Goal: Communication & Community: Answer question/provide support

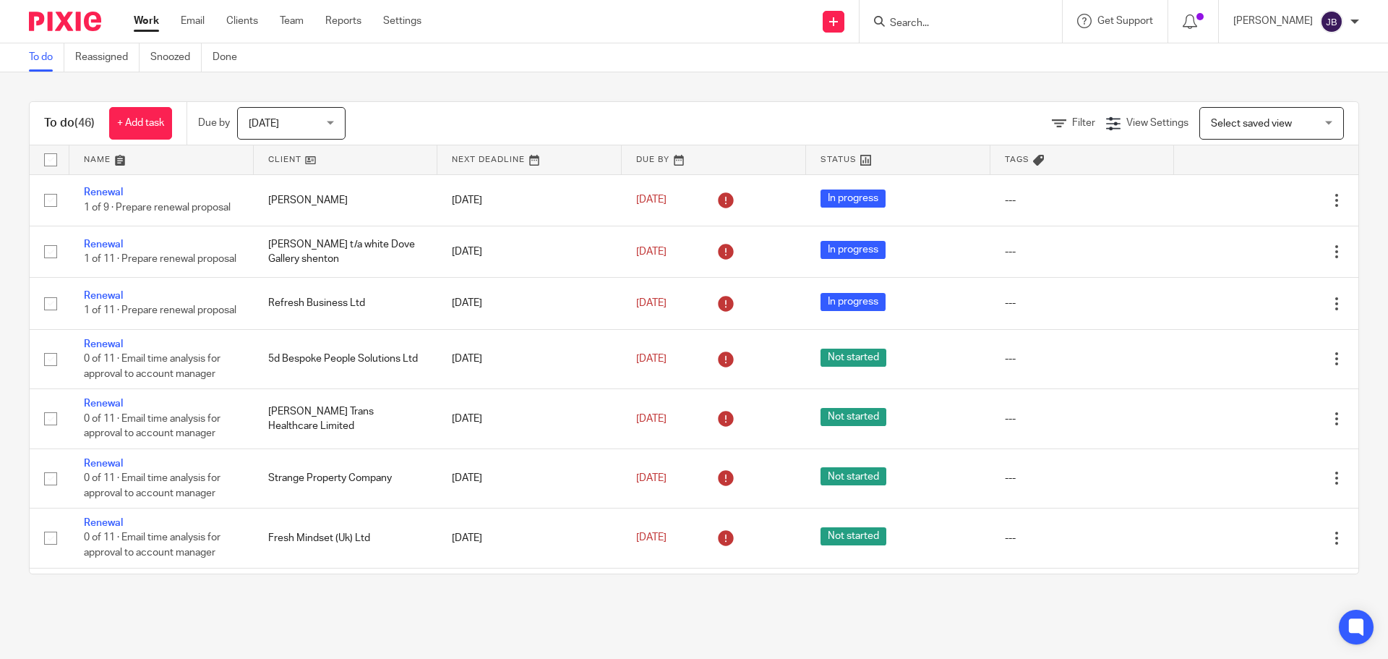
click at [959, 17] on input "Search" at bounding box center [954, 23] width 130 height 13
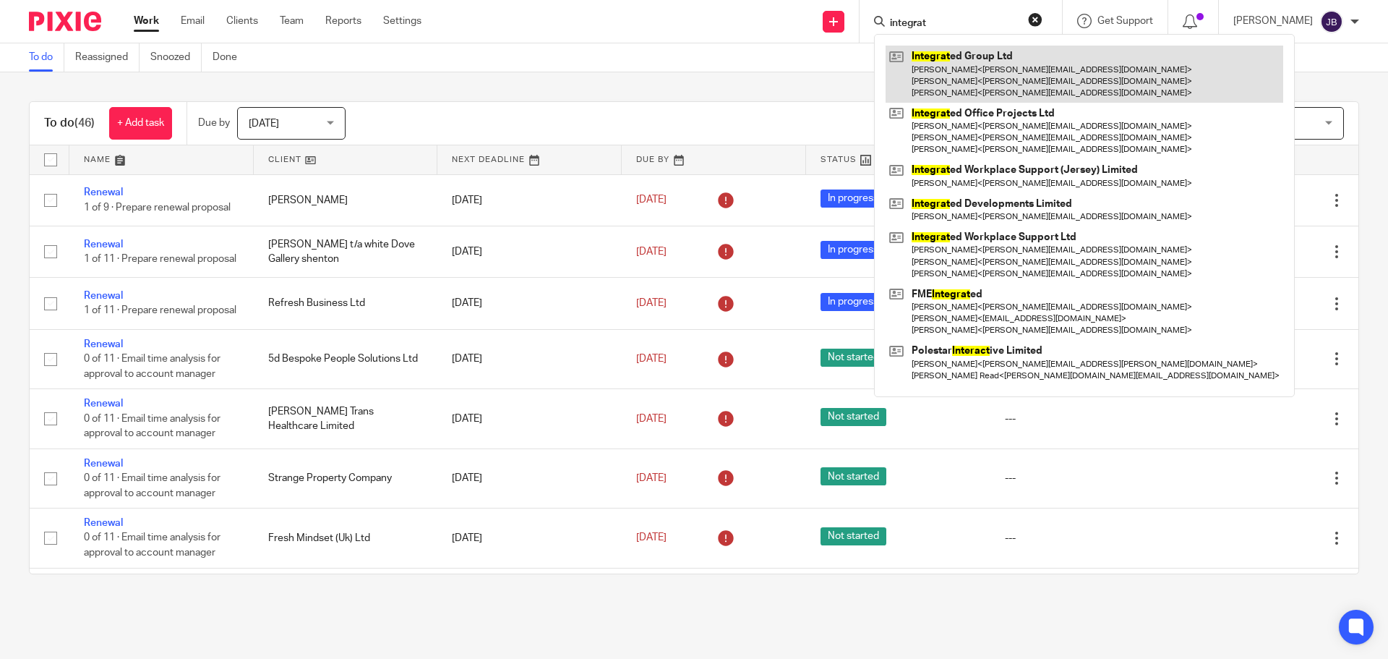
type input "integrat"
drag, startPoint x: 980, startPoint y: 77, endPoint x: 972, endPoint y: 87, distance: 12.9
click at [978, 78] on link at bounding box center [1085, 74] width 398 height 57
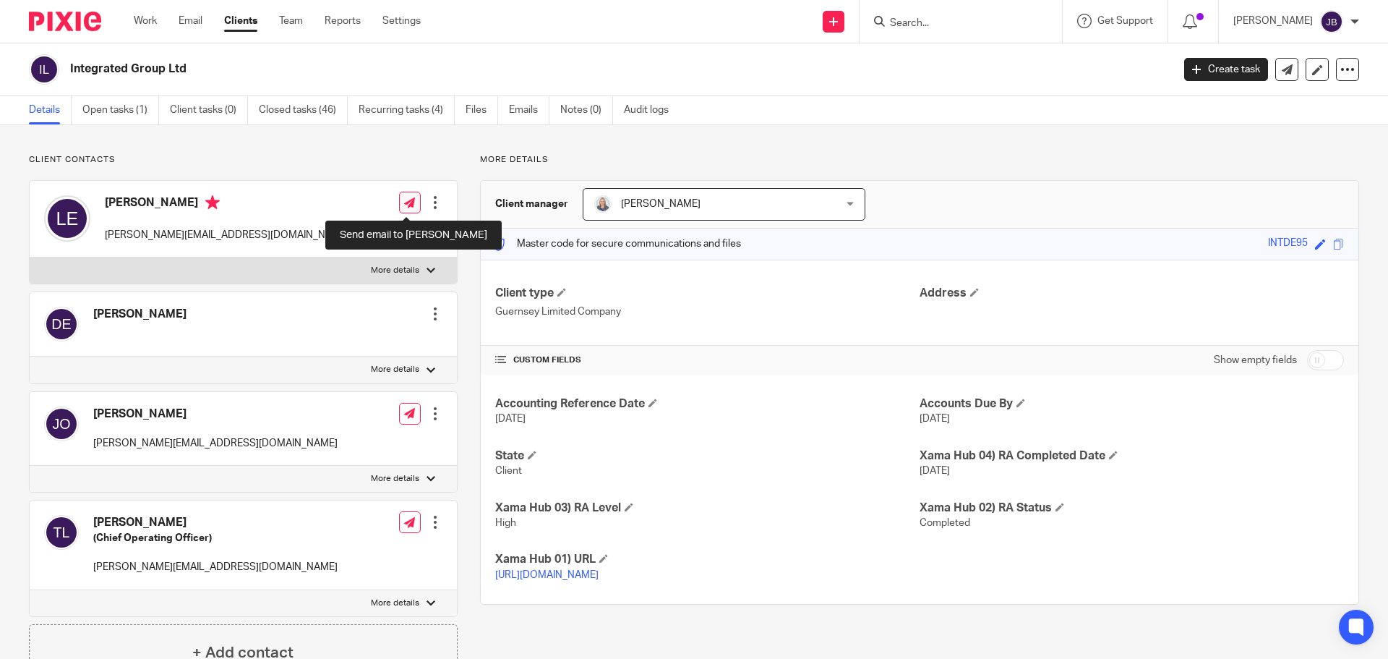
click at [408, 197] on icon at bounding box center [409, 202] width 11 height 11
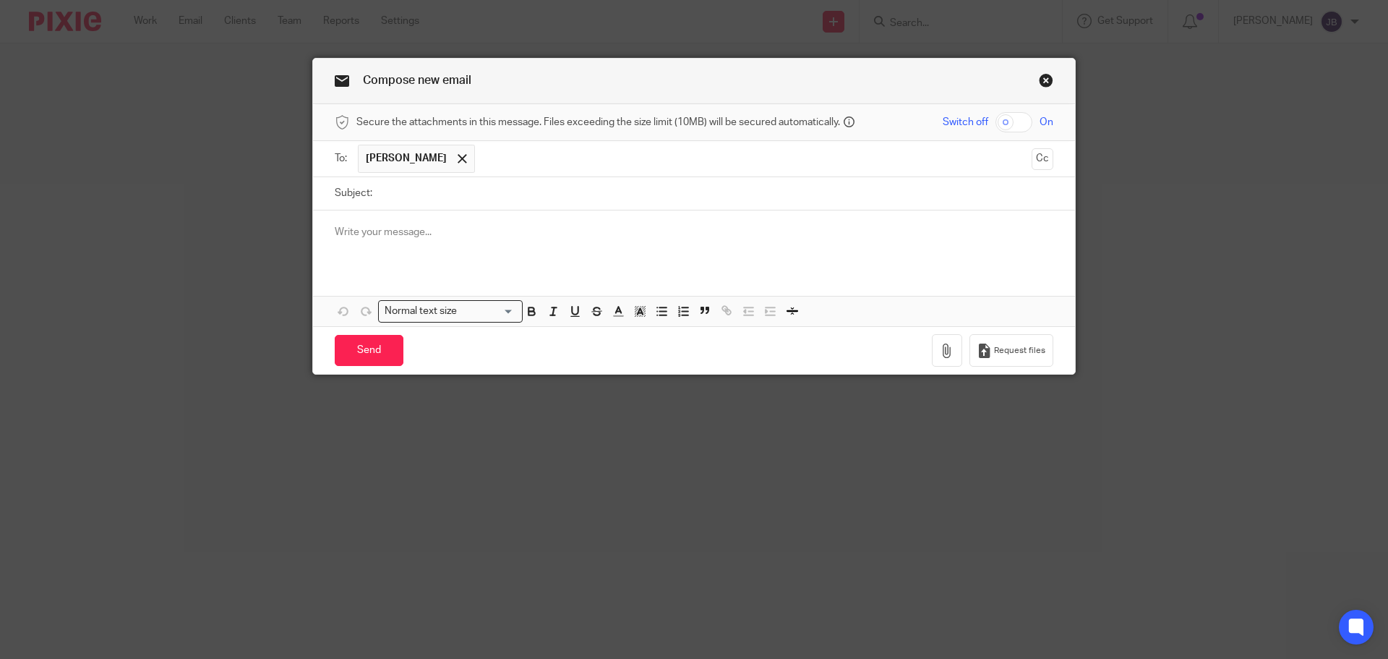
click at [482, 155] on input "text" at bounding box center [753, 159] width 543 height 28
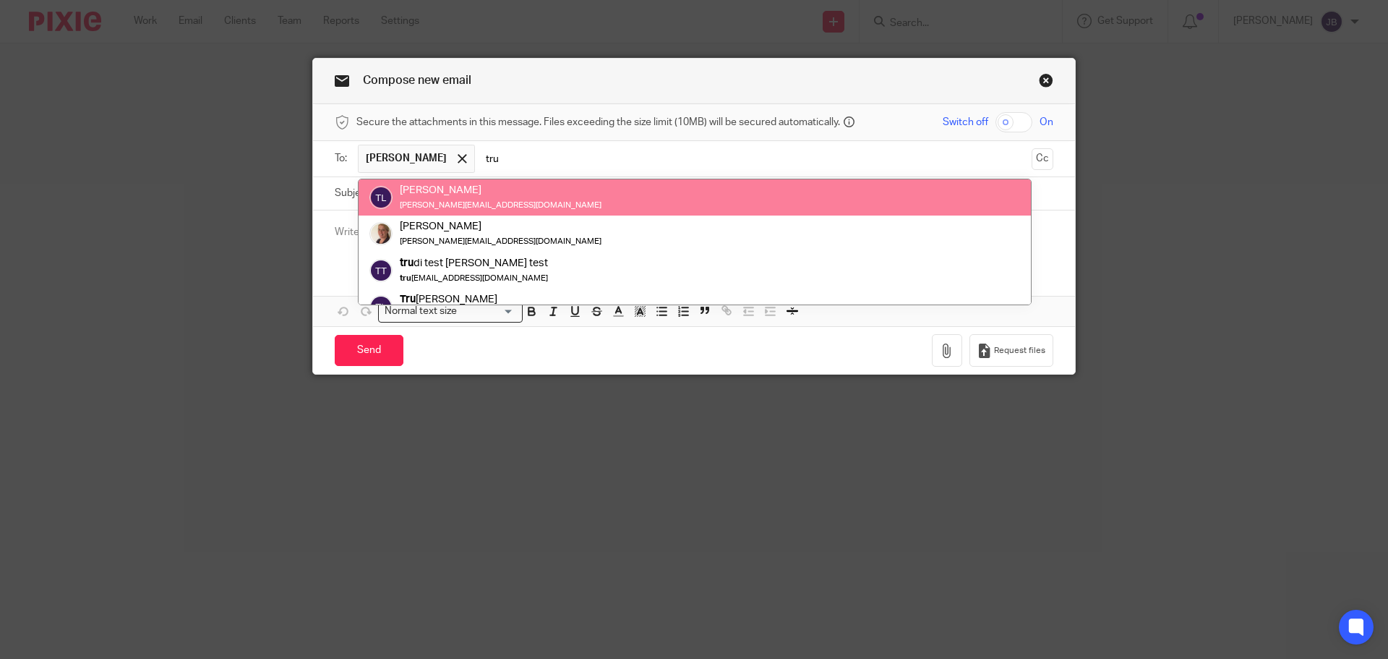
type input "tru"
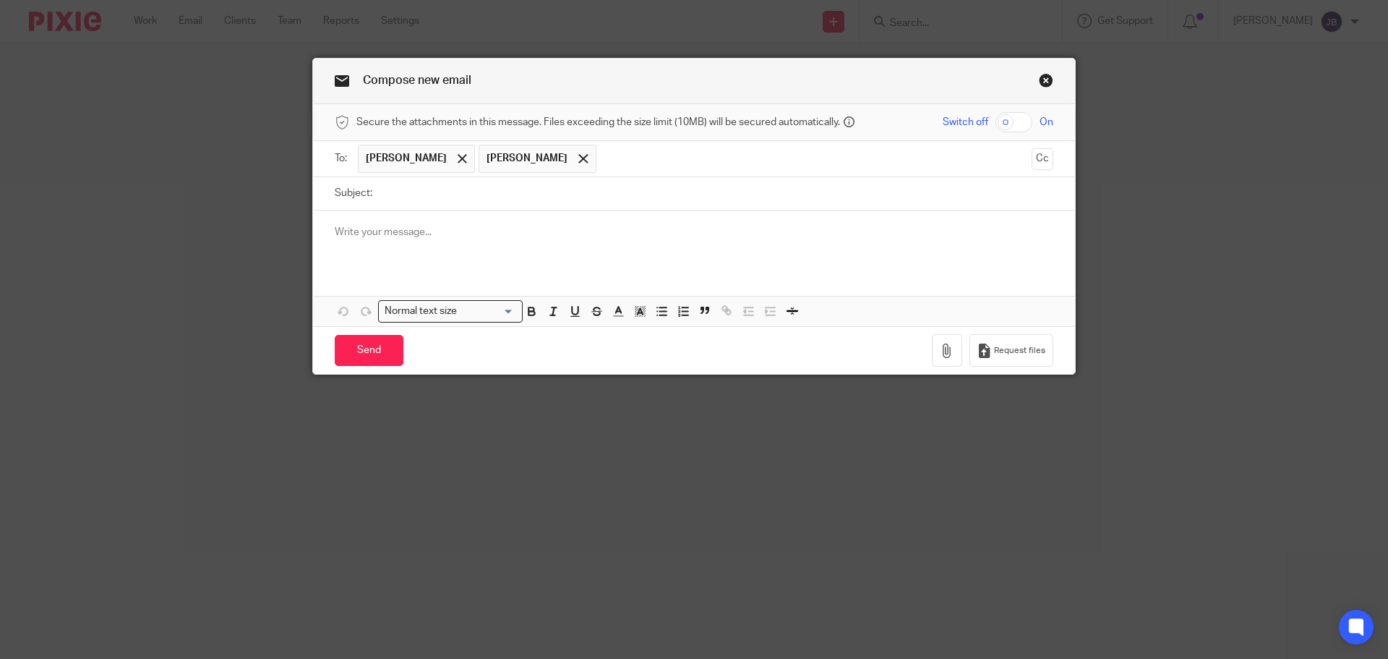
click at [401, 197] on input "Subject:" at bounding box center [717, 193] width 674 height 33
type input "P"
type input "Confirmation of Pensions submission"
click at [405, 229] on p at bounding box center [694, 232] width 719 height 14
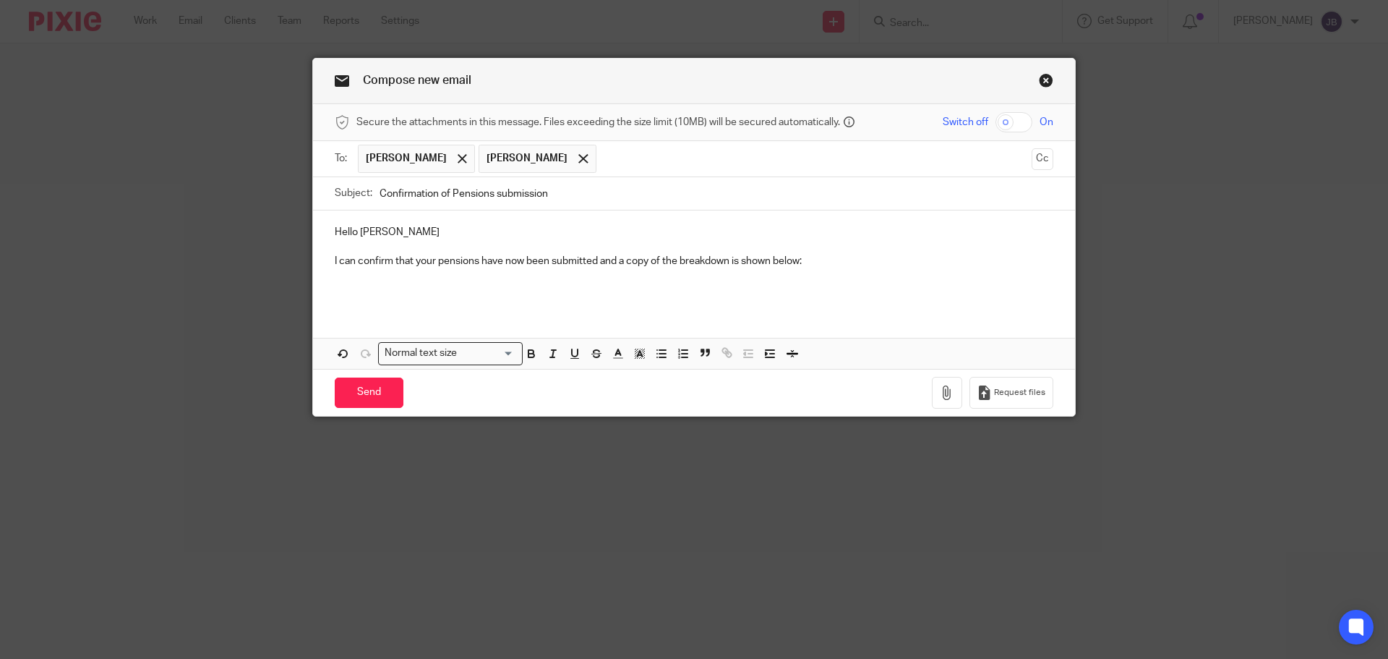
drag, startPoint x: 531, startPoint y: 310, endPoint x: 523, endPoint y: 307, distance: 8.5
drag, startPoint x: 523, startPoint y: 307, endPoint x: 369, endPoint y: 297, distance: 155.1
click at [394, 300] on div "Hello [PERSON_NAME] can confirm that your pensions have now been submitted and …" at bounding box center [694, 259] width 762 height 98
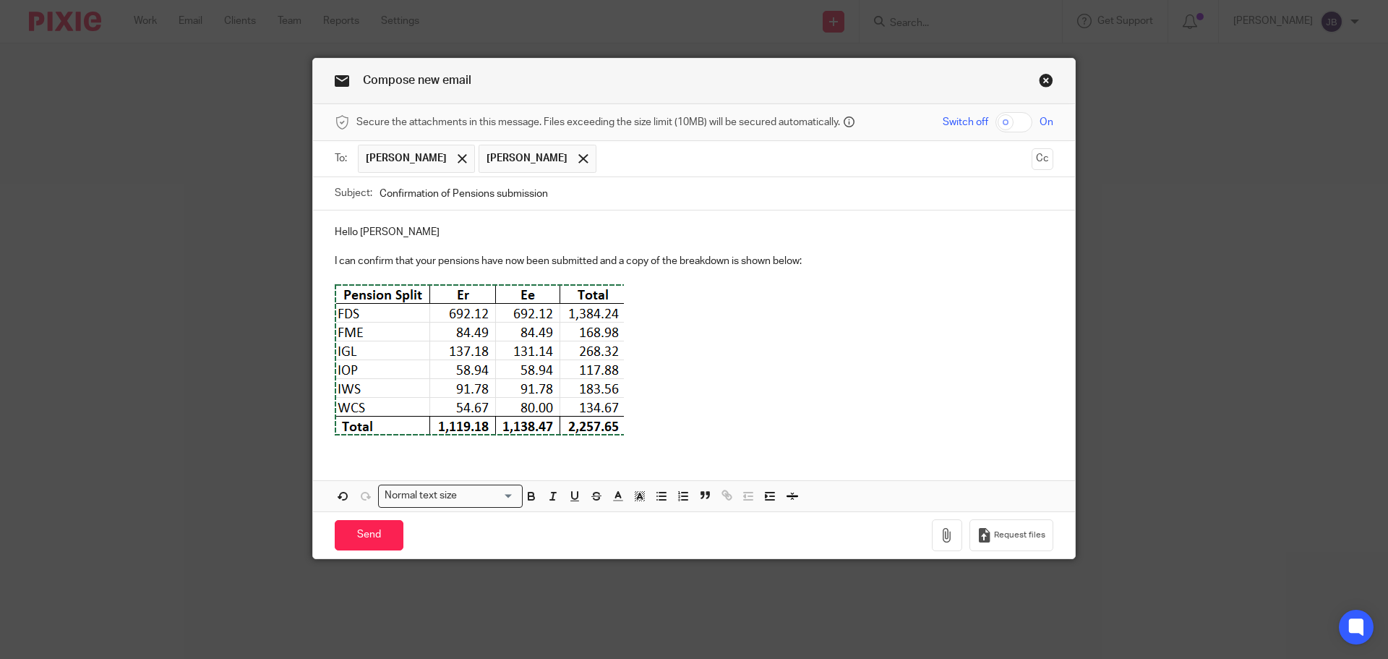
click at [646, 424] on p at bounding box center [694, 361] width 719 height 157
click at [644, 436] on p at bounding box center [694, 361] width 719 height 157
drag, startPoint x: 623, startPoint y: 419, endPoint x: 594, endPoint y: 419, distance: 28.9
click at [615, 419] on p at bounding box center [694, 361] width 719 height 157
click at [539, 416] on img at bounding box center [479, 359] width 289 height 153
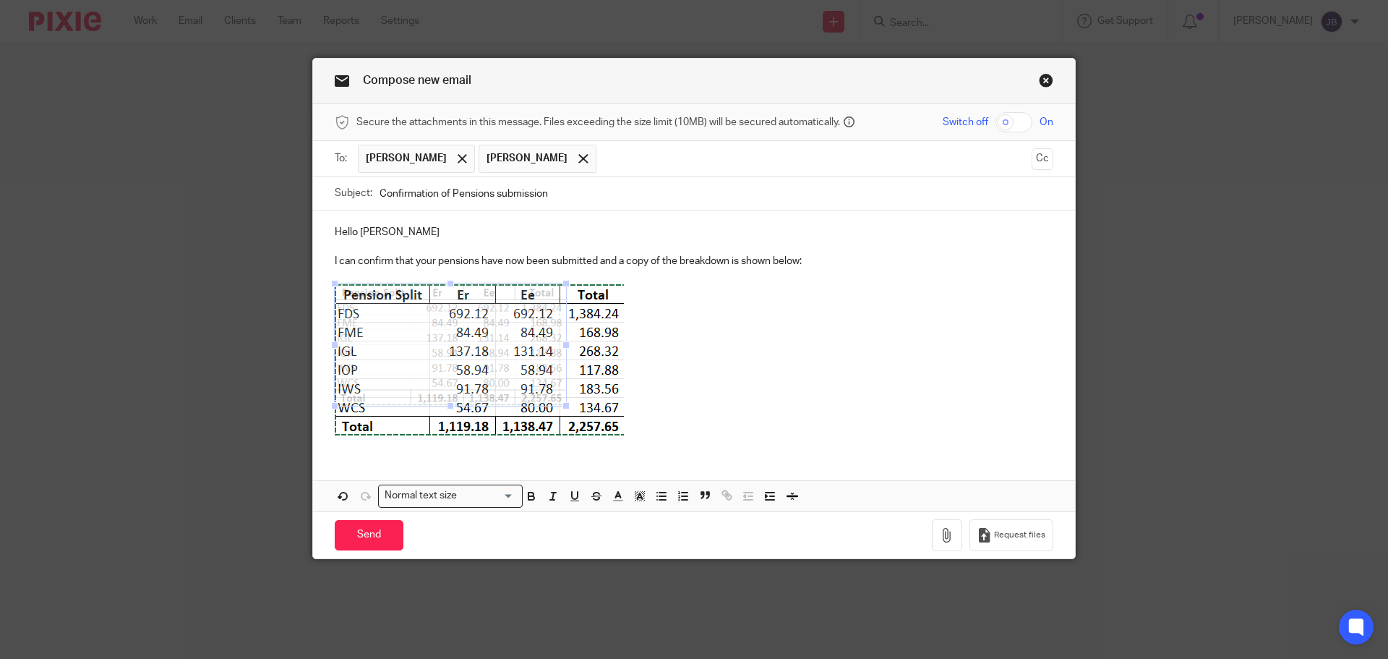
drag, startPoint x: 620, startPoint y: 437, endPoint x: 563, endPoint y: 395, distance: 70.7
click at [563, 398] on span at bounding box center [566, 405] width 14 height 14
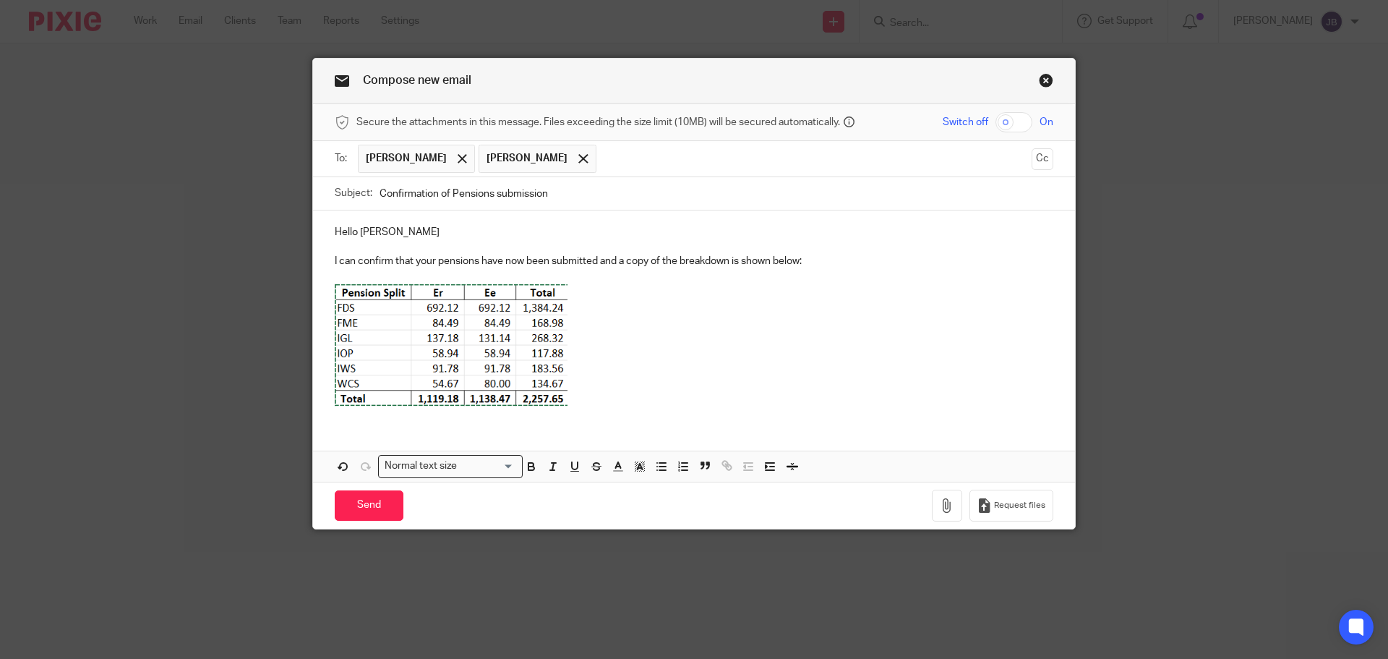
click at [649, 409] on p at bounding box center [694, 346] width 719 height 127
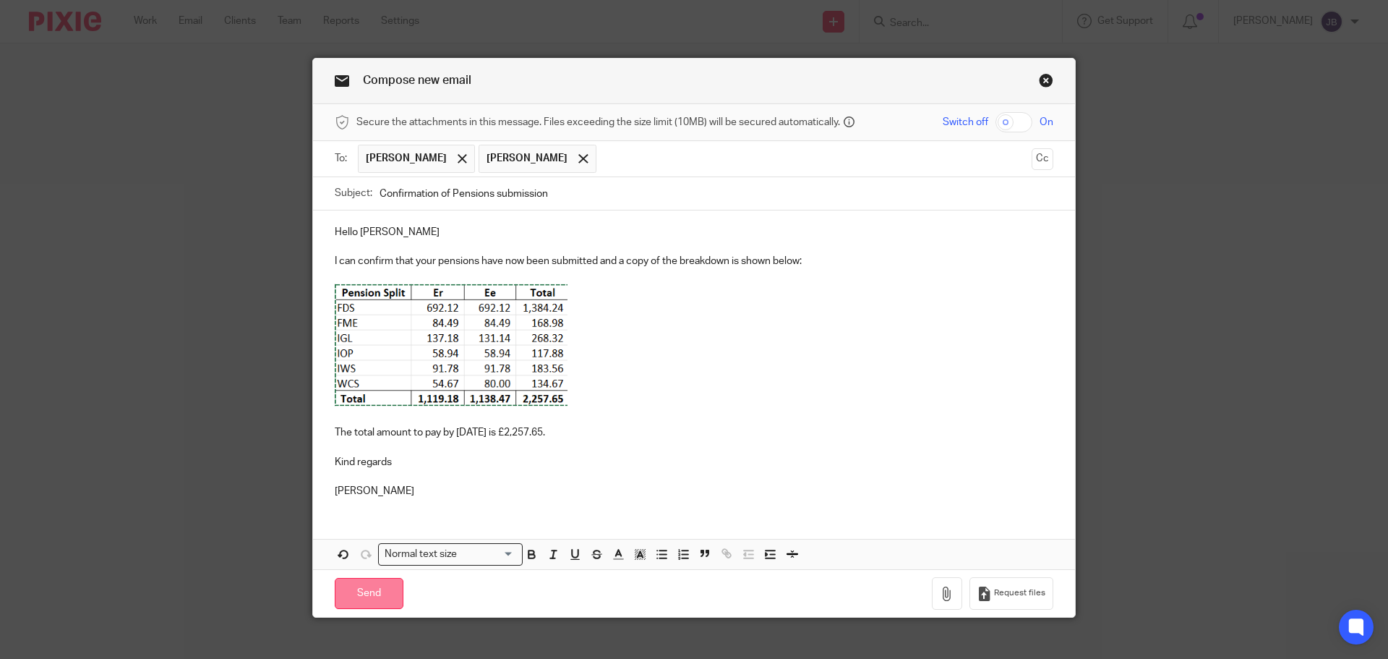
click at [372, 597] on input "Send" at bounding box center [369, 593] width 69 height 31
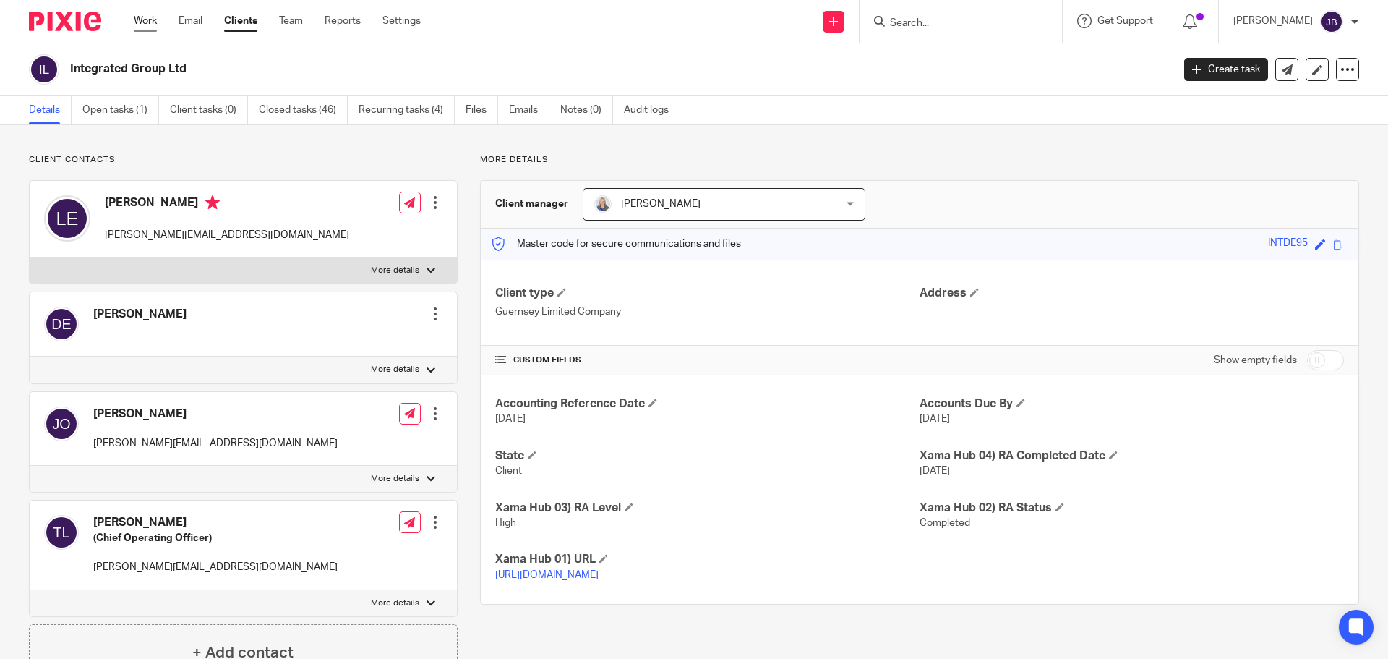
click at [155, 12] on div "Work Email Clients Team Reports Settings Work Email Clients Team Reports Settin…" at bounding box center [280, 21] width 323 height 43
click at [164, 12] on div "Work Email Clients Team Reports Settings Work Email Clients Team Reports Settin…" at bounding box center [280, 21] width 323 height 43
click at [146, 21] on link "Work" at bounding box center [145, 21] width 23 height 14
